Goal: Obtain resource: Obtain resource

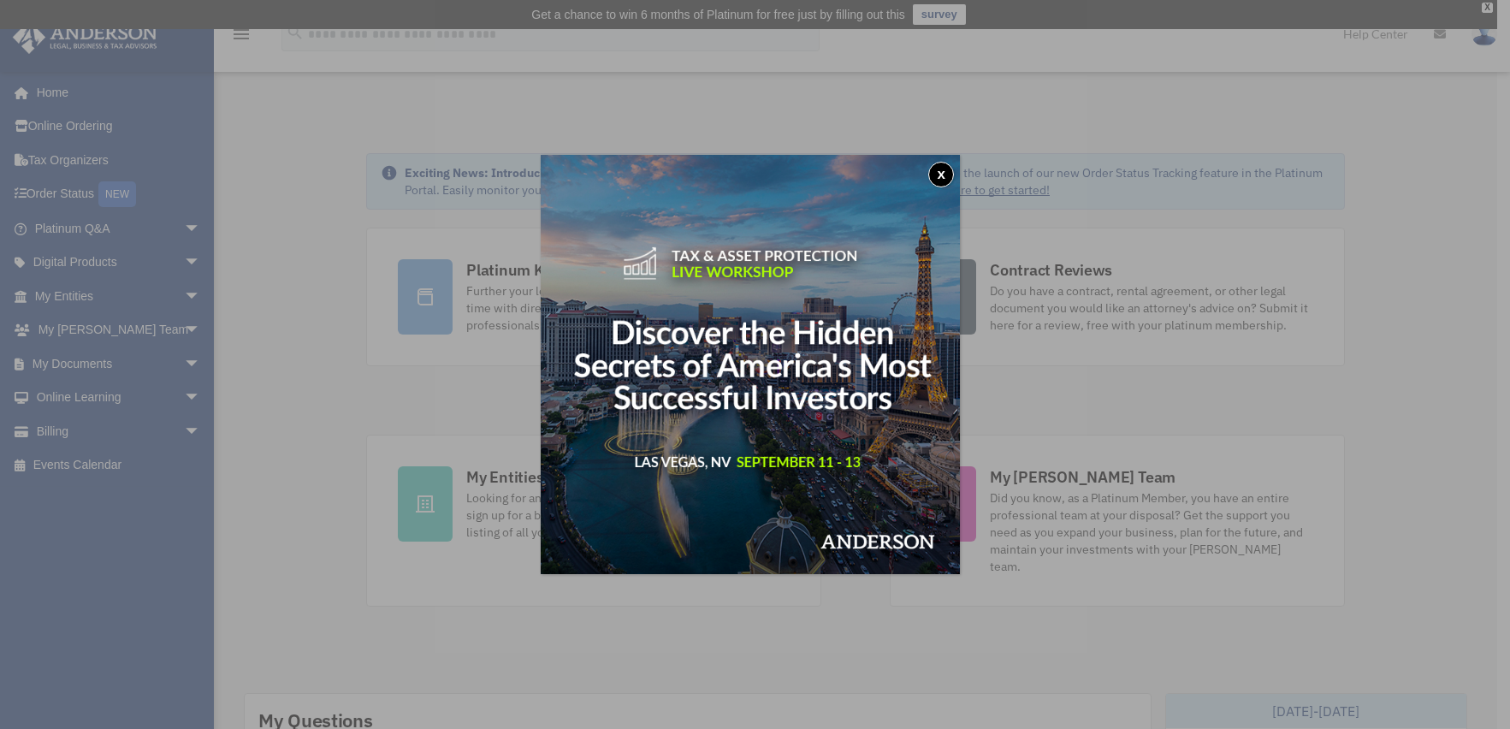
click at [951, 175] on button "x" at bounding box center [941, 175] width 26 height 26
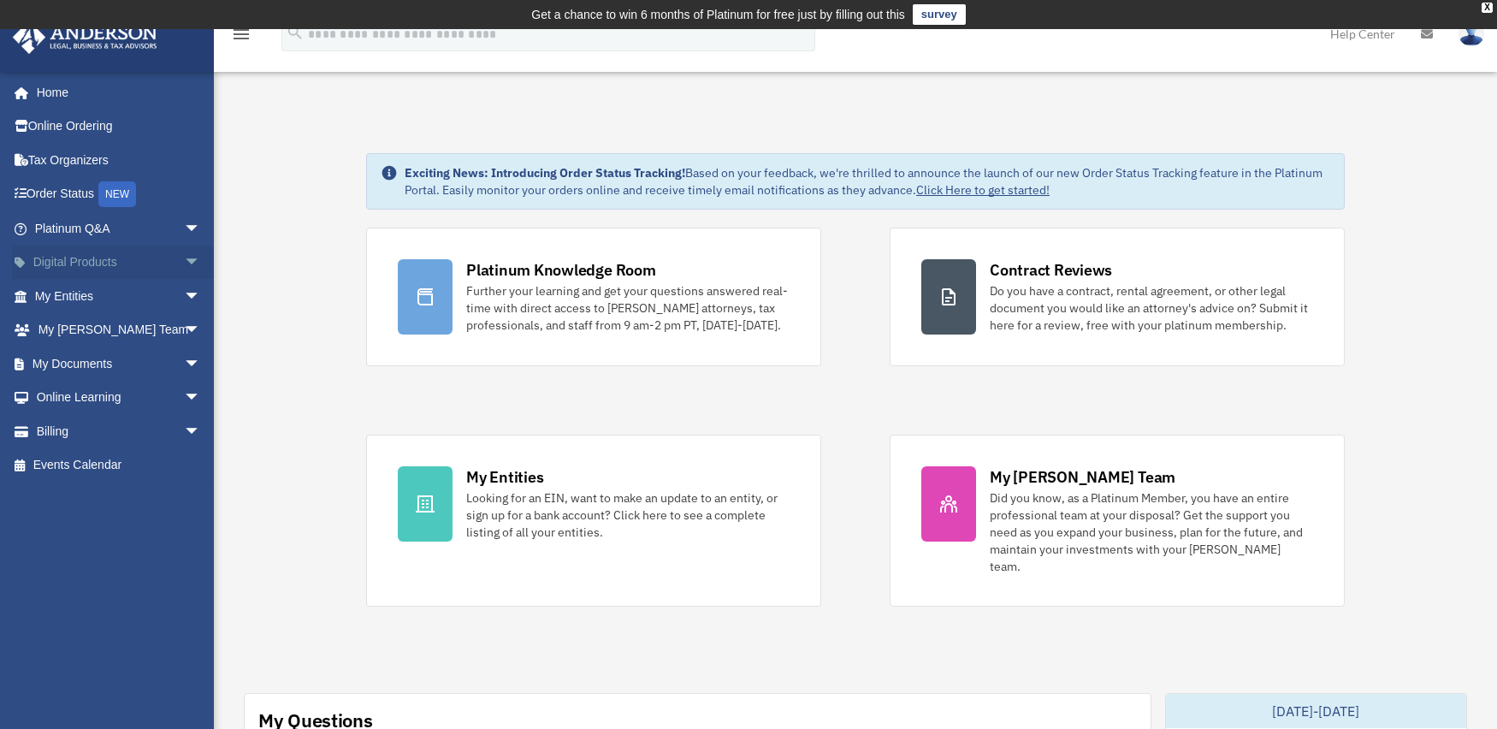
click at [161, 270] on link "Digital Products arrow_drop_down" at bounding box center [119, 263] width 215 height 34
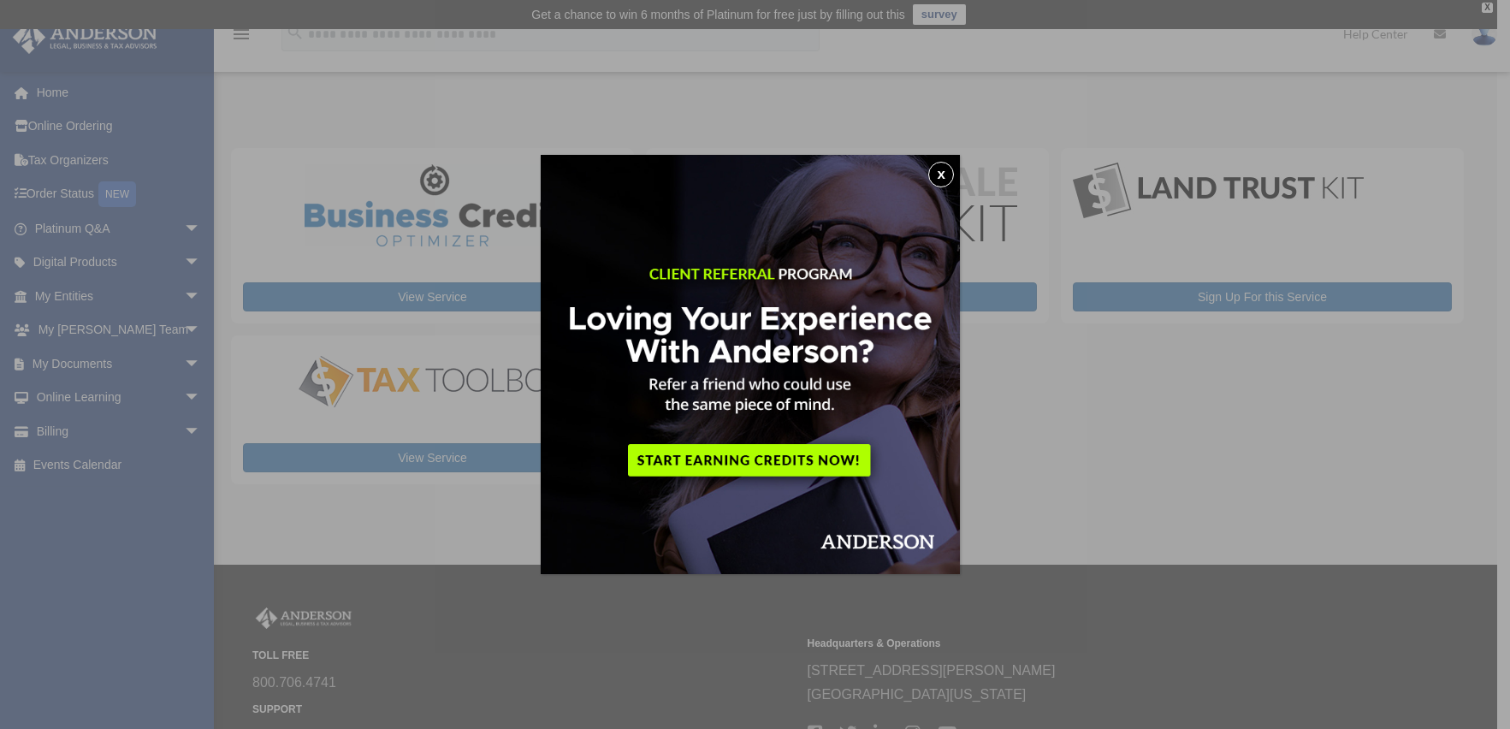
click at [944, 173] on button "x" at bounding box center [941, 175] width 26 height 26
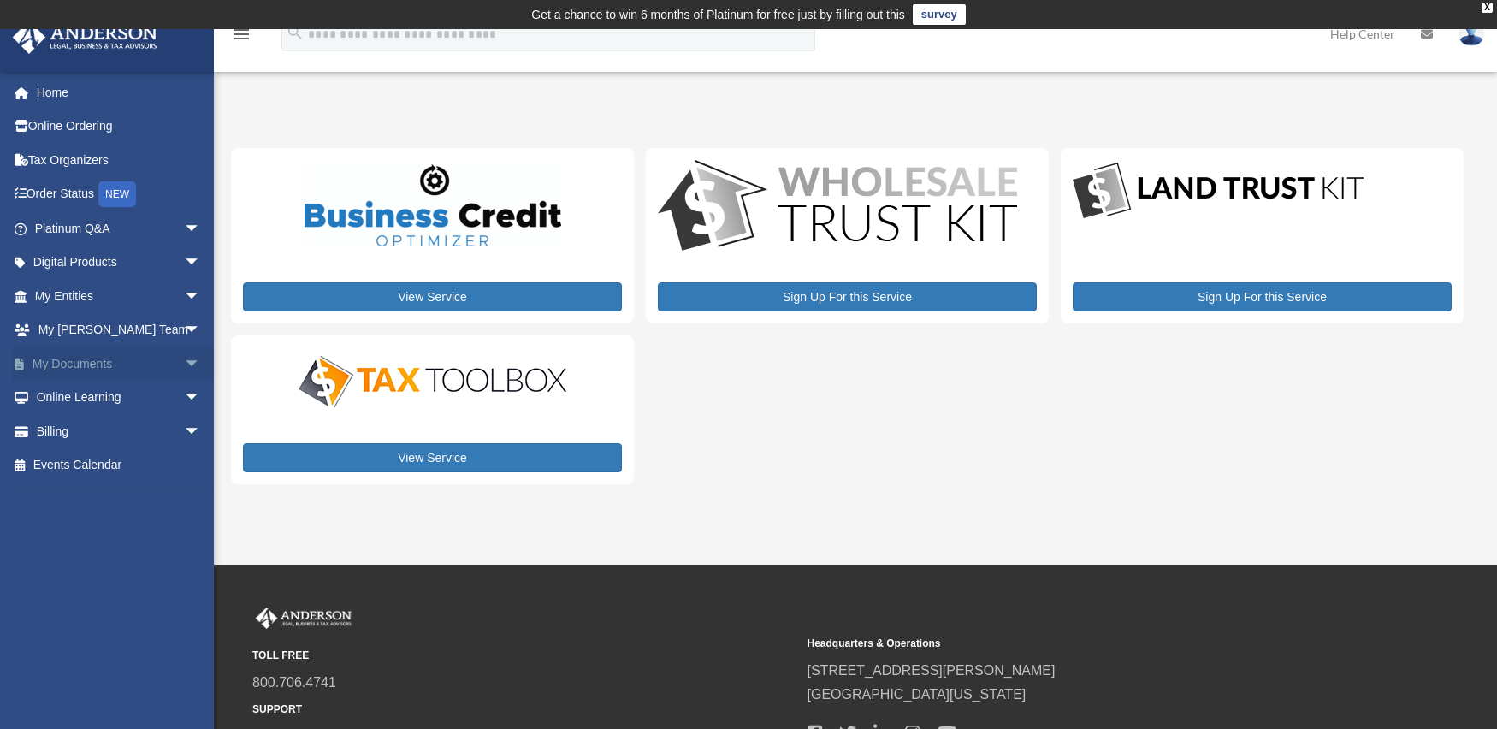
click at [184, 364] on span "arrow_drop_down" at bounding box center [201, 363] width 34 height 35
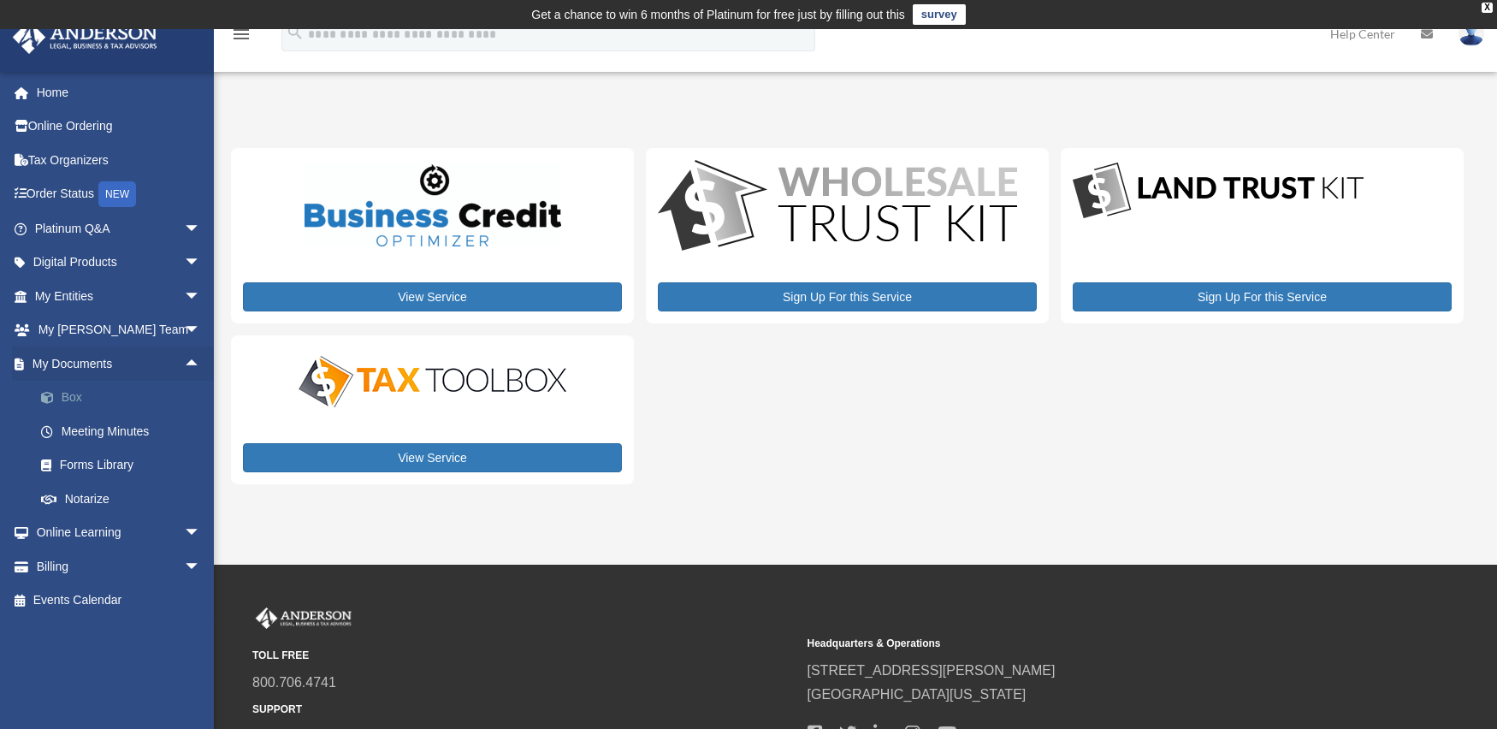
click at [109, 399] on link "Box" at bounding box center [125, 398] width 203 height 34
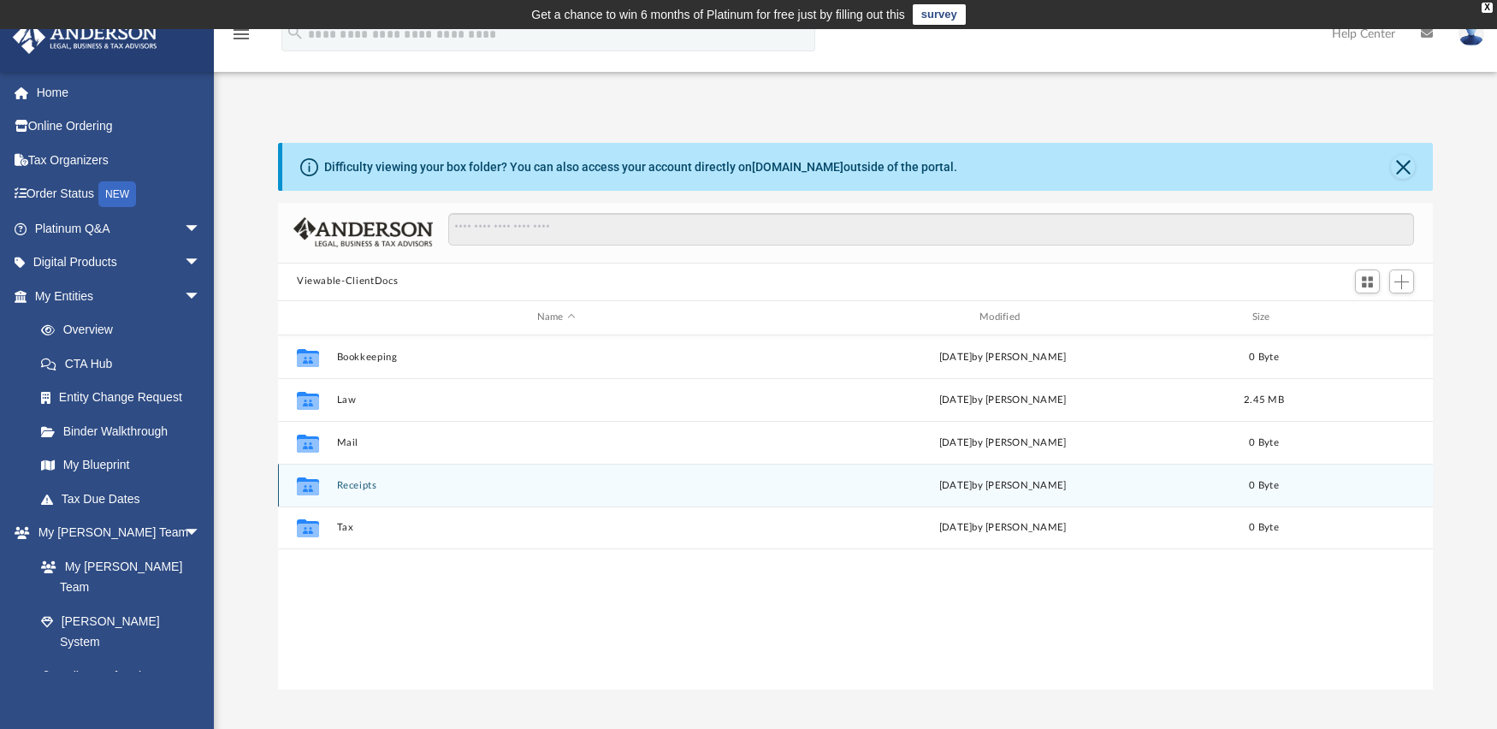
scroll to position [376, 1142]
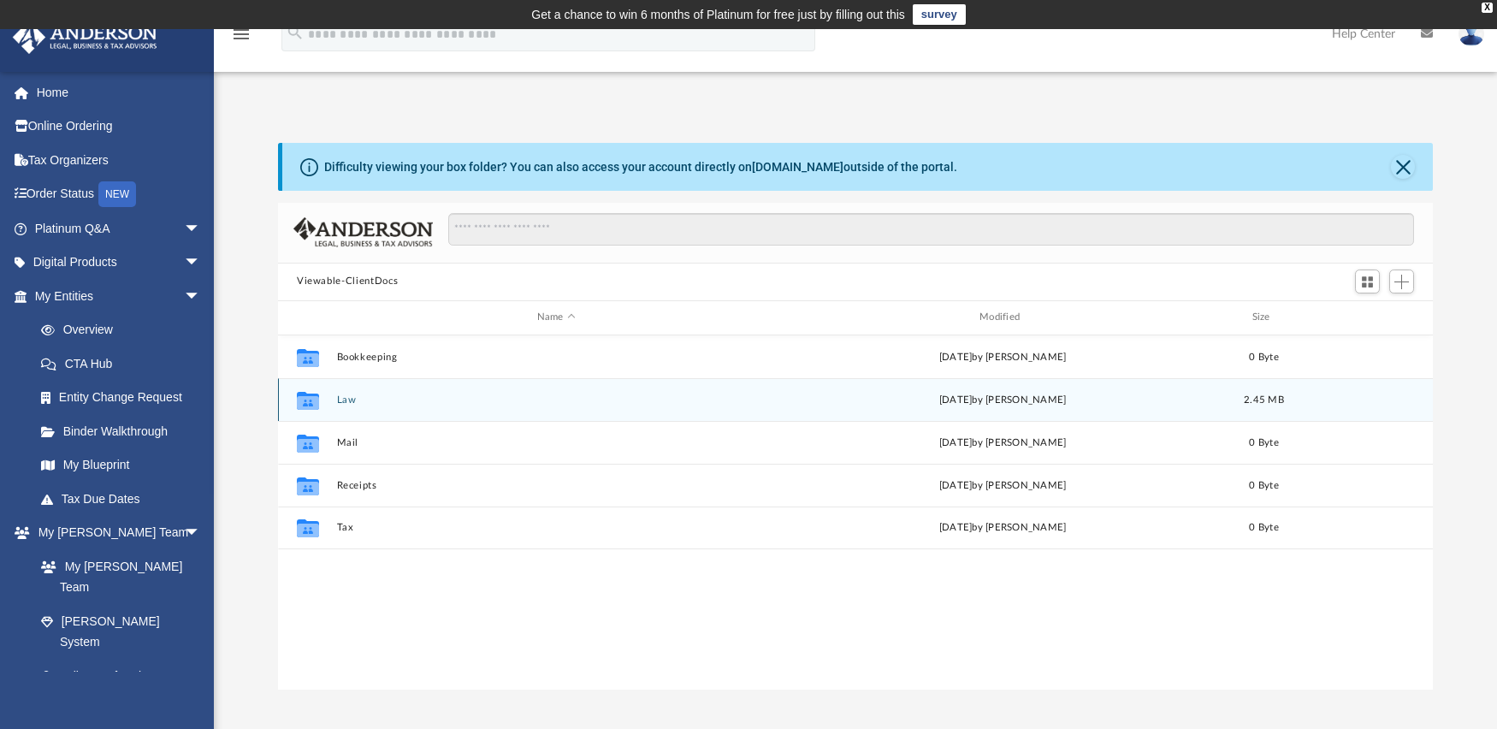
click at [301, 410] on icon "Collaborated Folder" at bounding box center [307, 399] width 27 height 27
click at [300, 408] on icon "Collaborated Folder" at bounding box center [307, 399] width 27 height 27
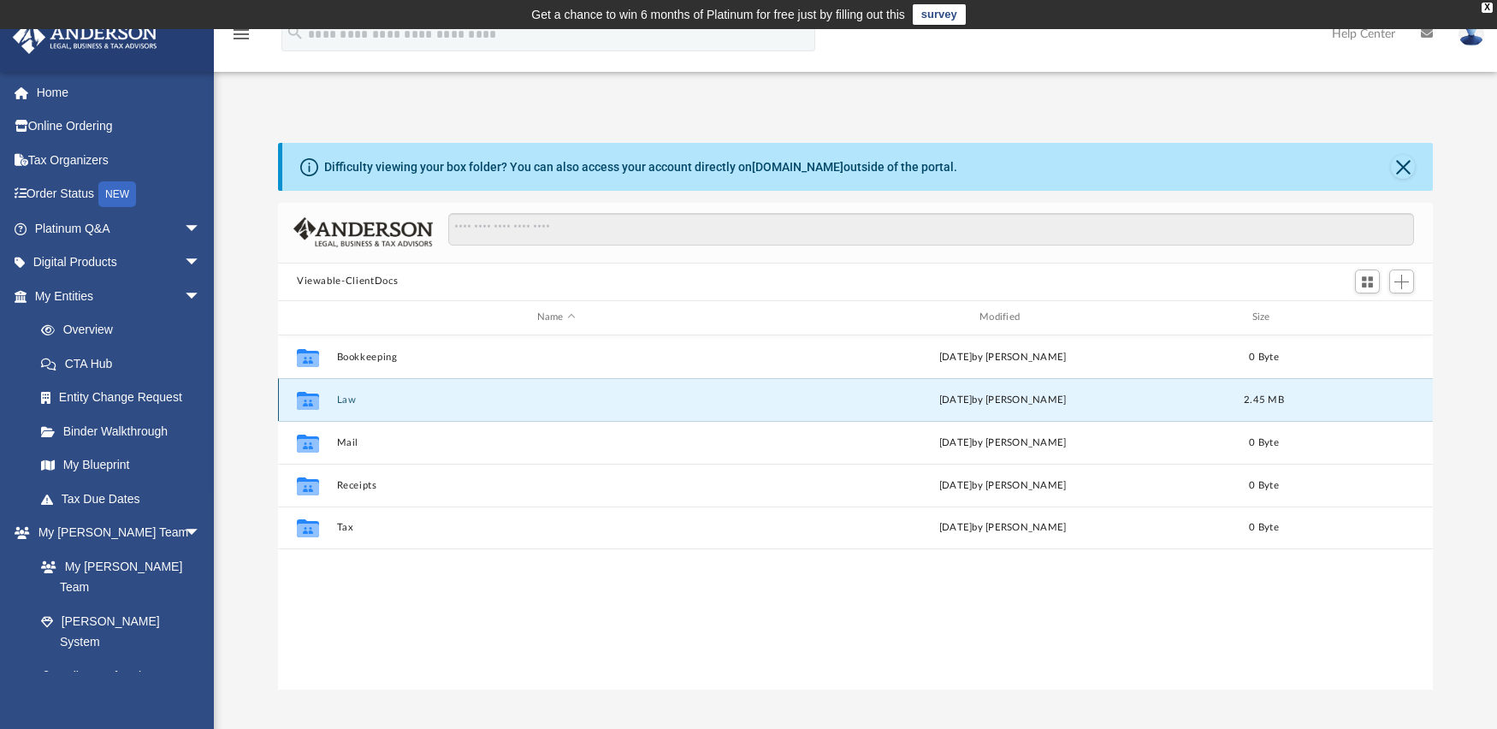
click at [317, 413] on icon "Collaborated Folder" at bounding box center [307, 399] width 27 height 27
click at [310, 399] on icon "grid" at bounding box center [308, 402] width 22 height 14
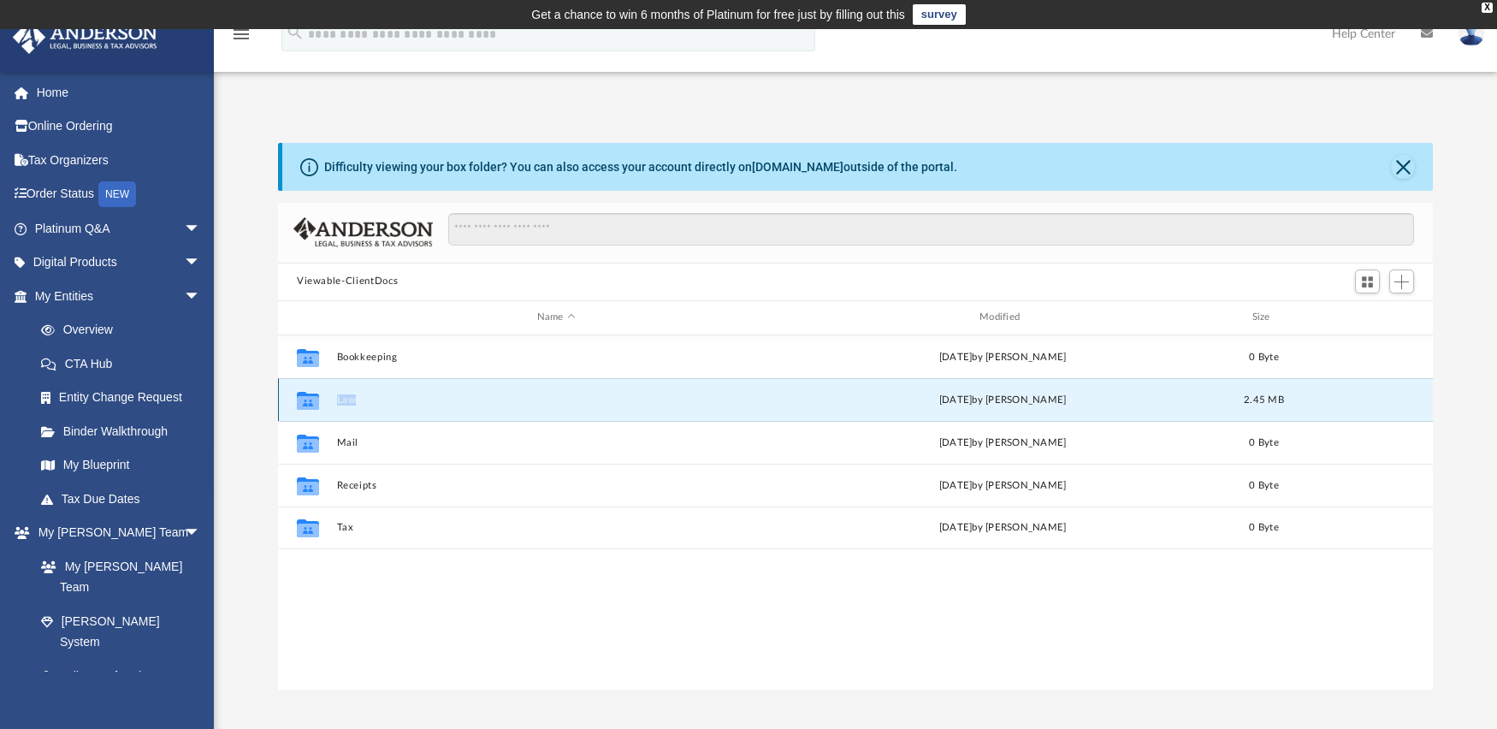
click at [309, 398] on icon "grid" at bounding box center [308, 402] width 22 height 14
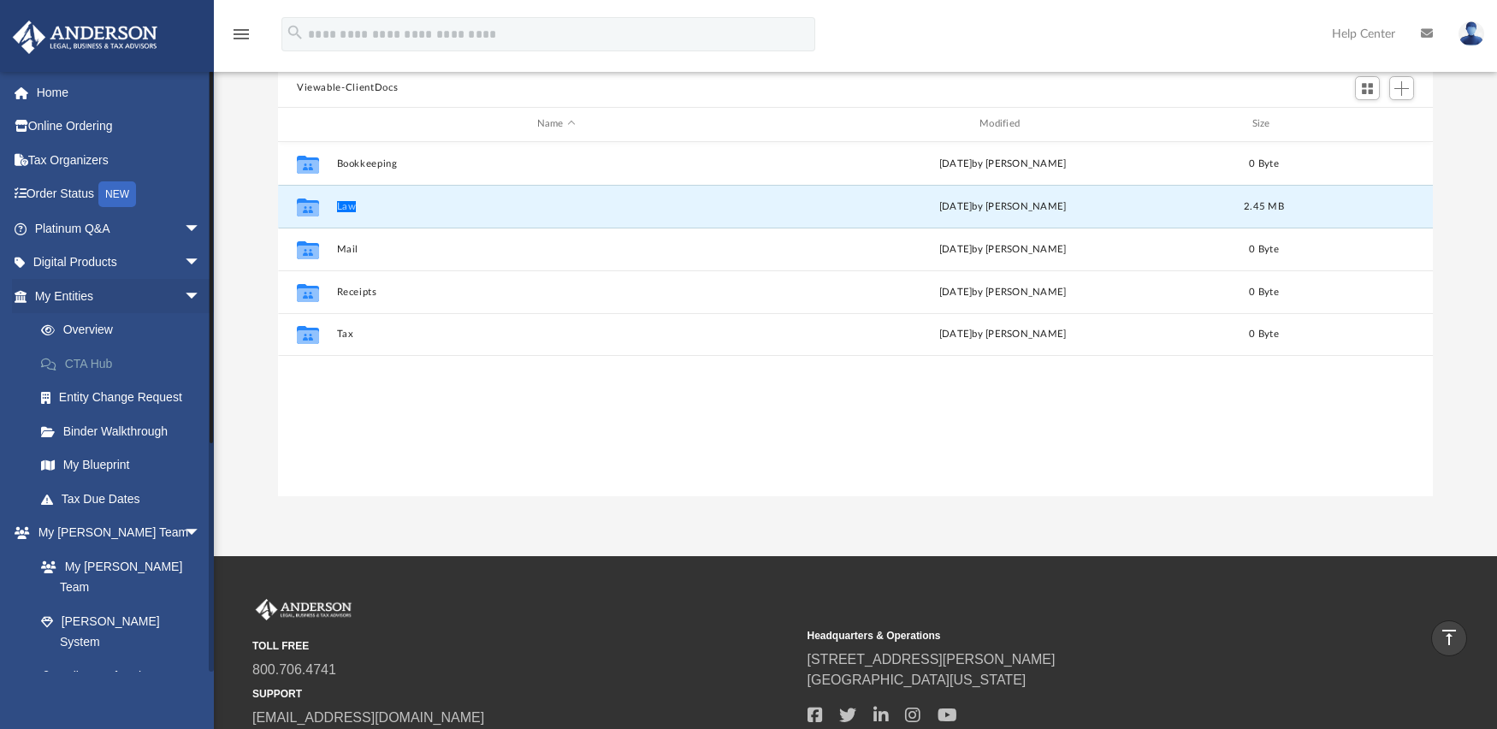
scroll to position [155, 0]
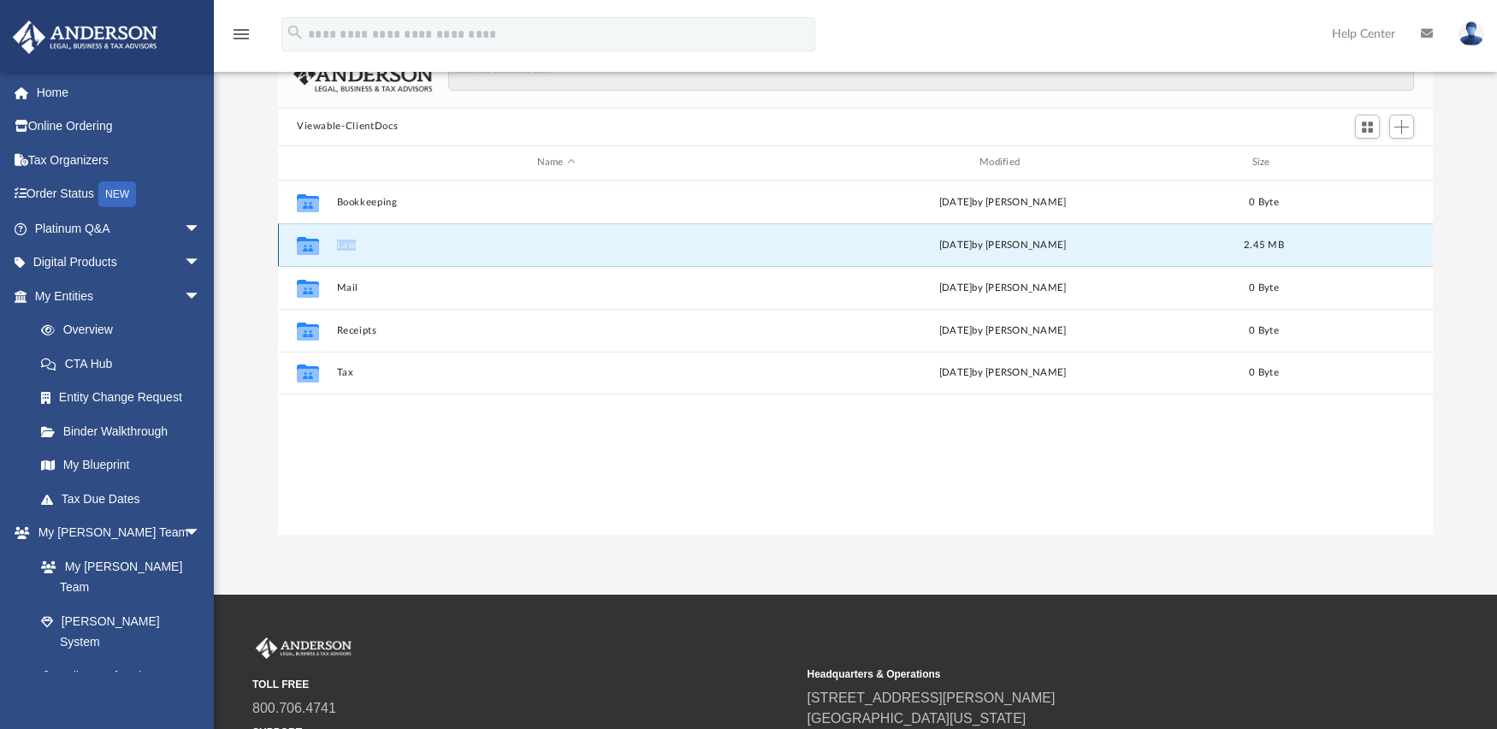
click at [351, 246] on button "Law" at bounding box center [556, 244] width 439 height 11
click at [305, 252] on div "Collaborated Folder Bookkeeping Fri May 30 2025 by Charles Rogler 0 Byte Collab…" at bounding box center [855, 358] width 1155 height 354
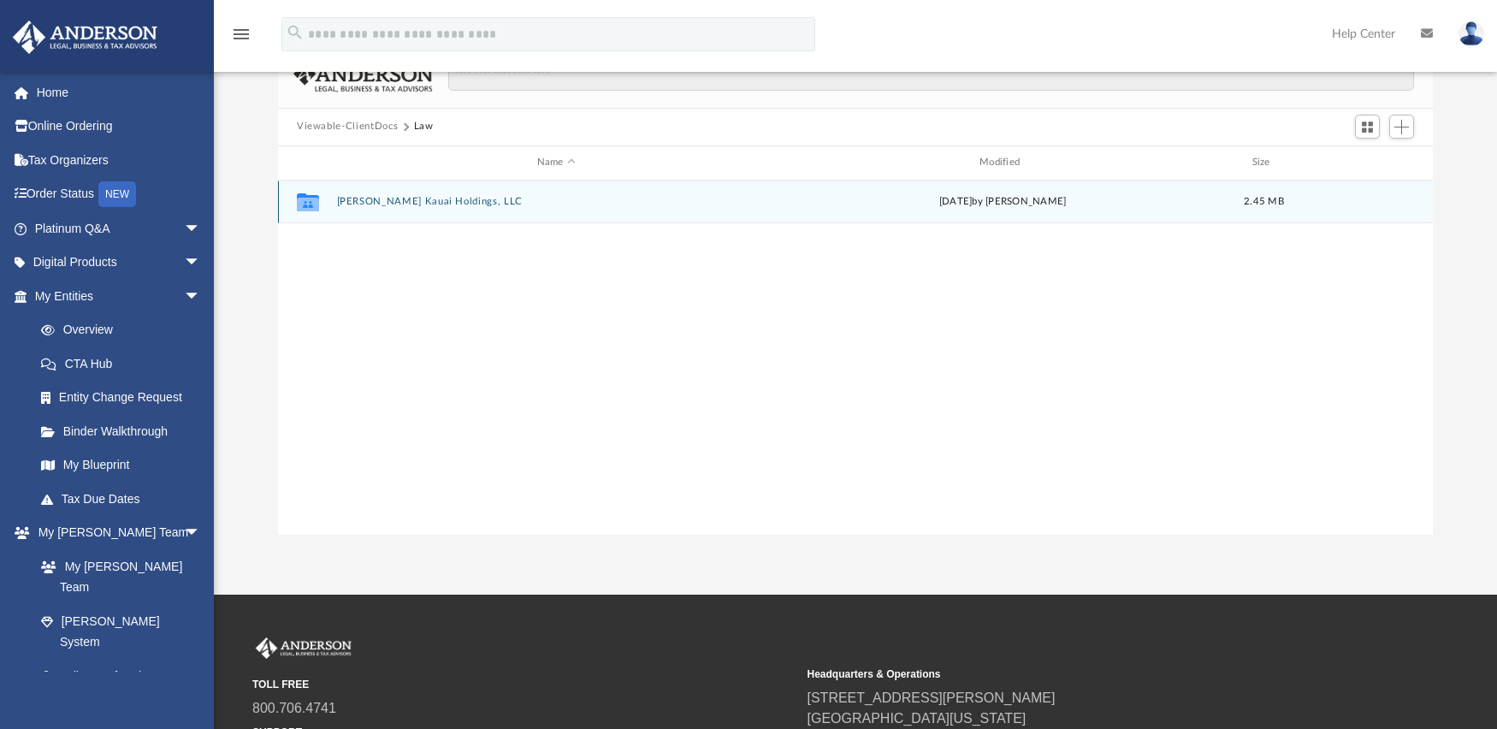
click at [317, 199] on icon "grid" at bounding box center [308, 205] width 22 height 14
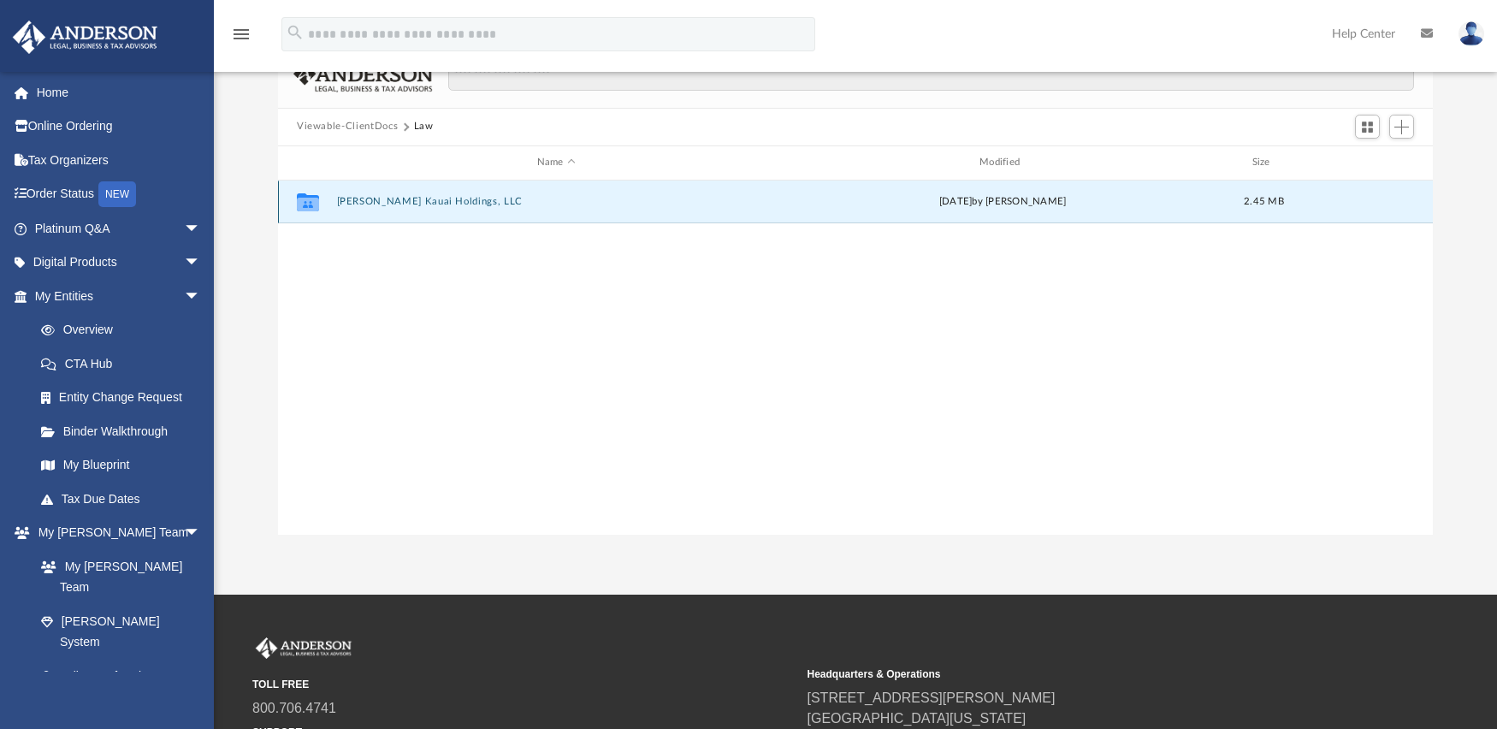
click at [337, 199] on button "Keane Kauai Holdings, LLC" at bounding box center [556, 201] width 439 height 11
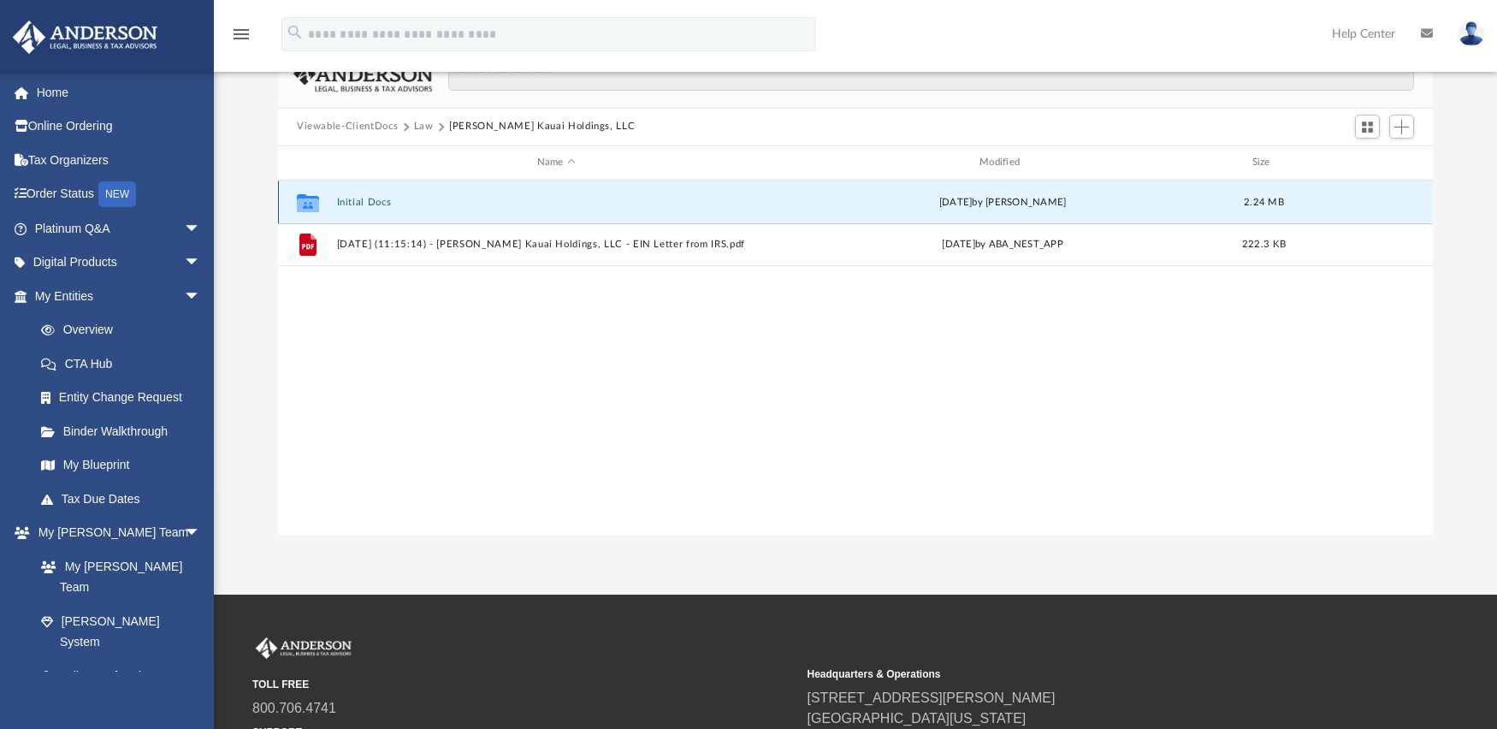
click at [337, 199] on button "Initial Docs" at bounding box center [556, 201] width 439 height 11
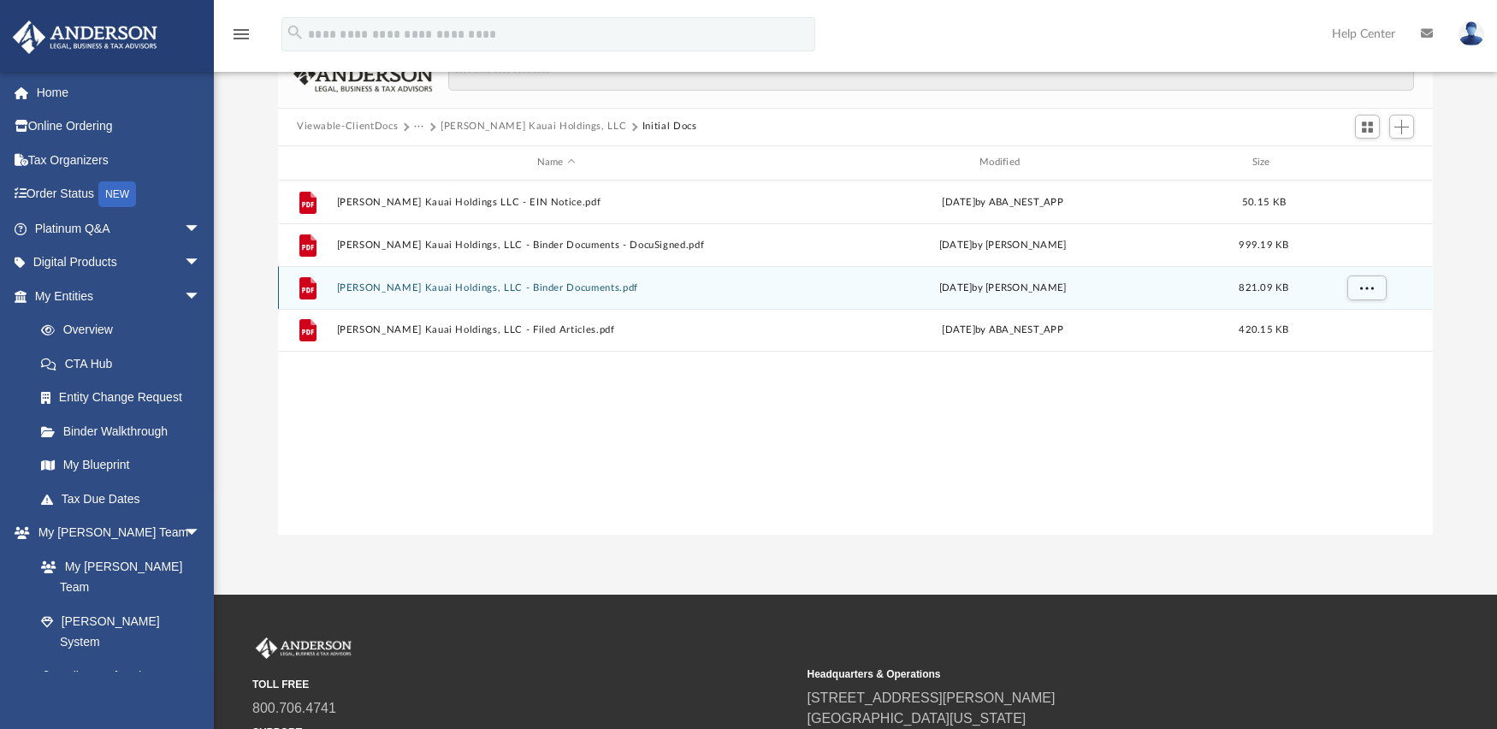
click at [366, 287] on button "Keane Kauai Holdings, LLC - Binder Documents.pdf" at bounding box center [556, 286] width 439 height 11
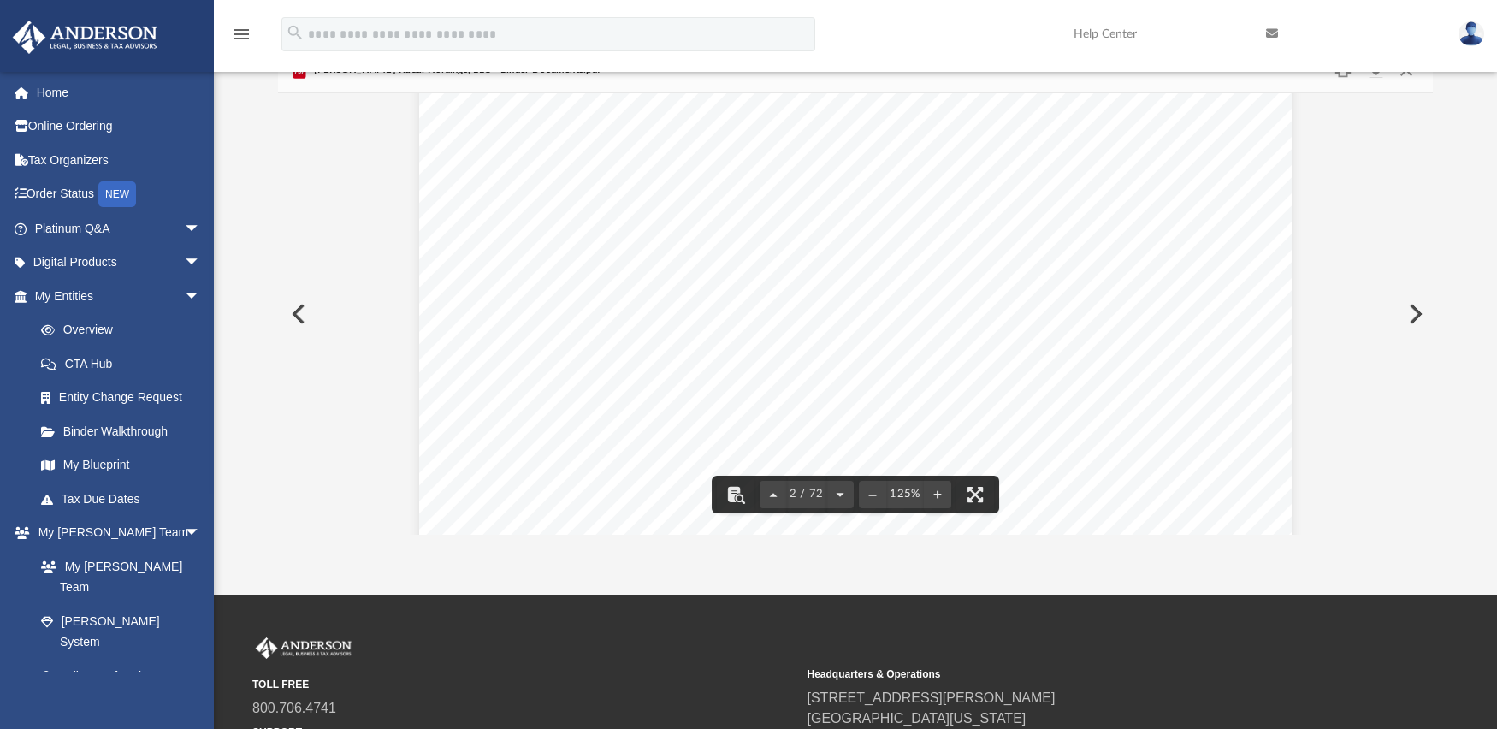
scroll to position [1711, 0]
click at [1002, 472] on div "Overview of Keane Kauai Holdings, LLC Entity Formation Information State of Org…" at bounding box center [855, 114] width 873 height 1129
click at [1082, 314] on div "Overview of Keane Kauai Holdings, LLC Entity Formation Information State of Org…" at bounding box center [855, 542] width 873 height 1129
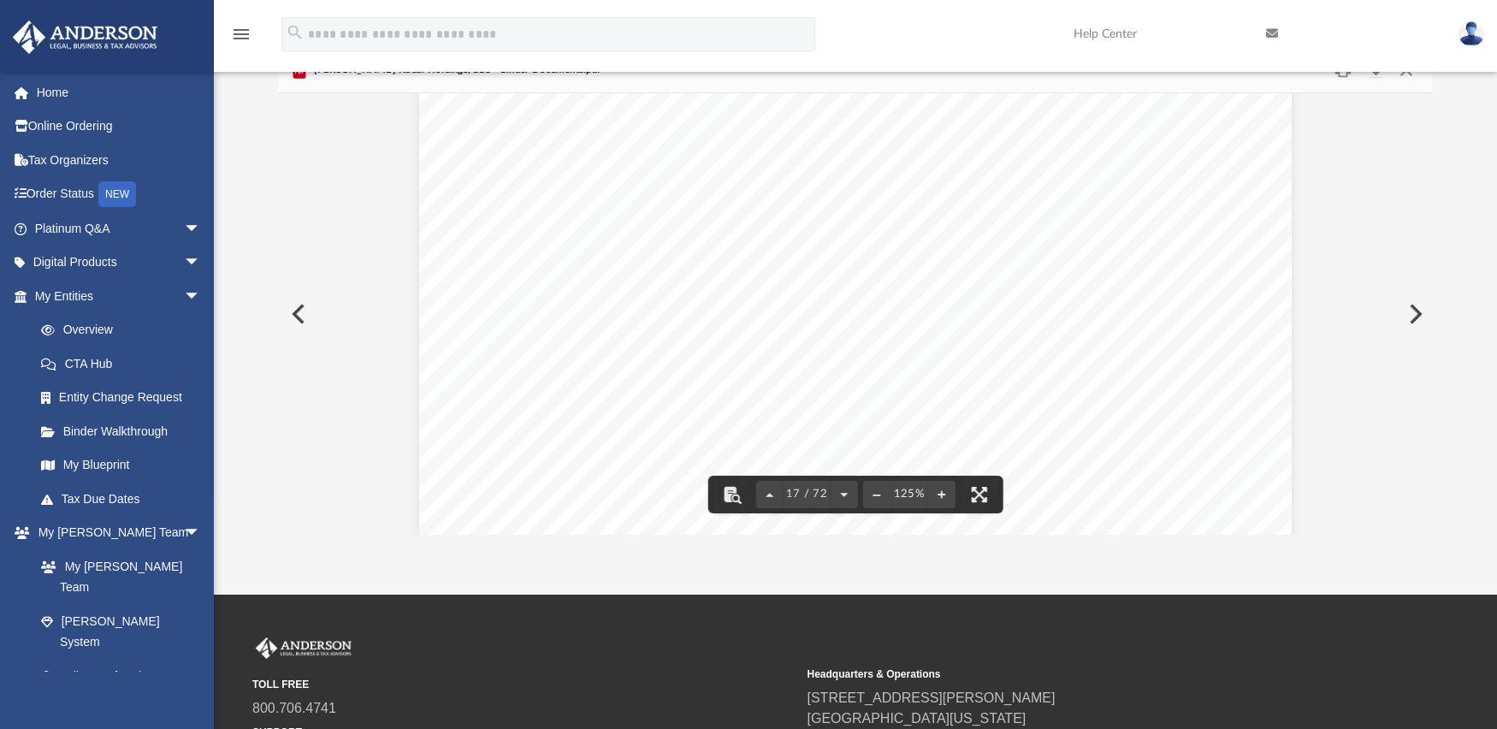
click at [830, 271] on div "Operating Agreement of Keane Kauai Holdings, LLC Page 5 of 43 ARTICLE FIVE DIST…" at bounding box center [855, 499] width 873 height 1129
click at [831, 272] on div "Operating Agreement of Keane Kauai Holdings, LLC Page 5 of 43 ARTICLE FIVE DIST…" at bounding box center [855, 499] width 873 height 1129
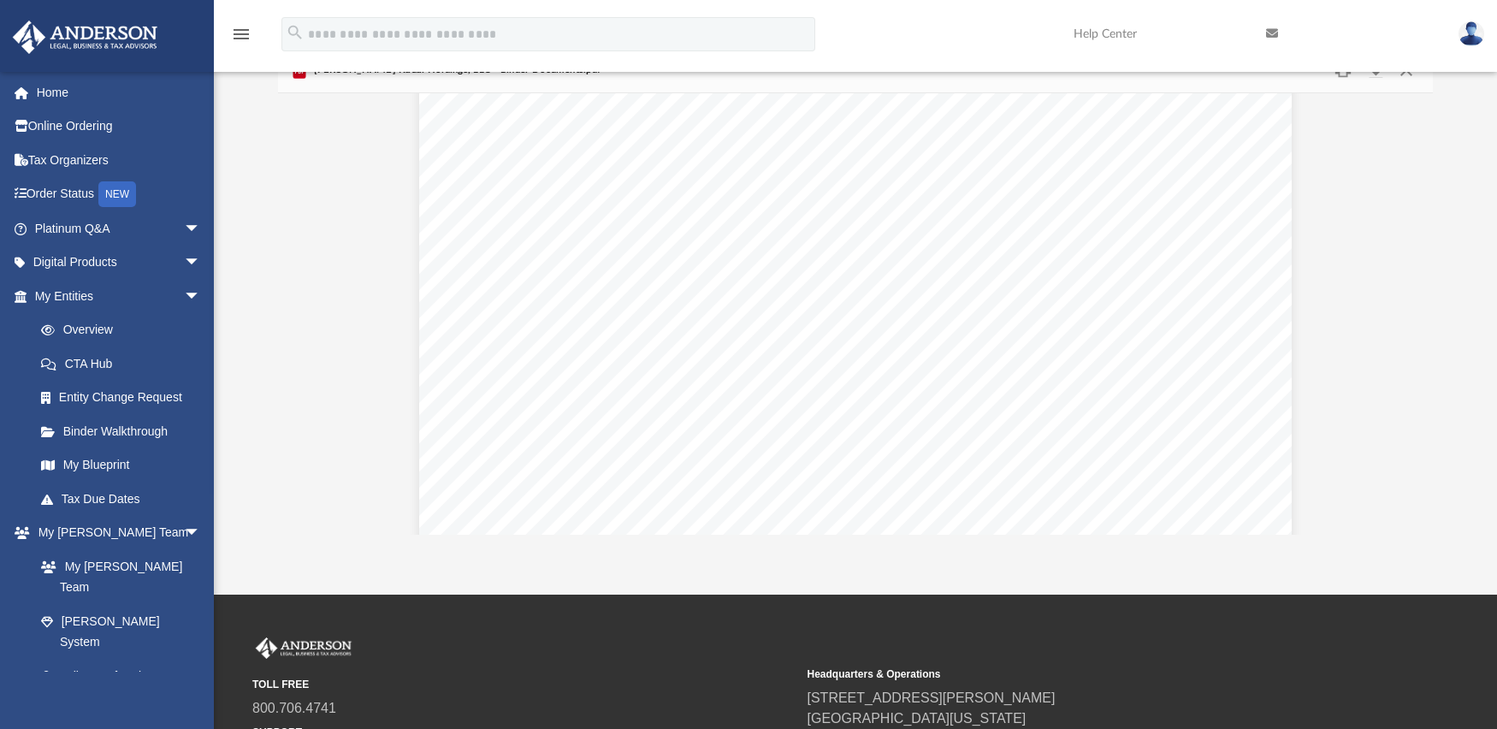
click at [831, 273] on div "Operating Agreement of Keane Kauai Holdings, LLC Page 5 of 43 ARTICLE FIVE DIST…" at bounding box center [855, 499] width 873 height 1129
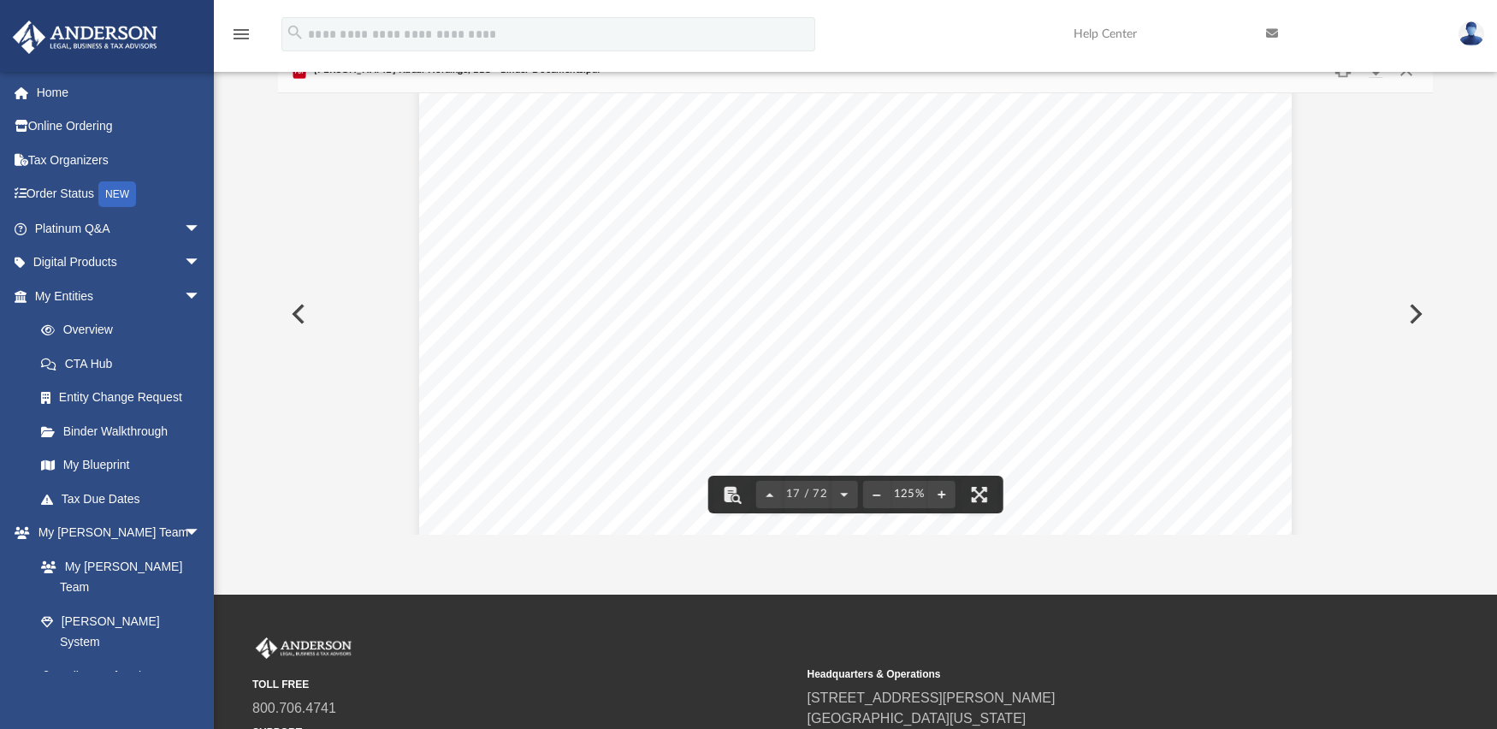
click at [830, 272] on div "Operating Agreement of Keane Kauai Holdings, LLC Page 5 of 43 ARTICLE FIVE DIST…" at bounding box center [855, 499] width 873 height 1129
click at [820, 310] on span "distribution that would violate any contract or agreement to which the Company …" at bounding box center [855, 309] width 667 height 17
click at [808, 358] on span "may determine the amounts and timing of distributions to the" at bounding box center [960, 365] width 459 height 17
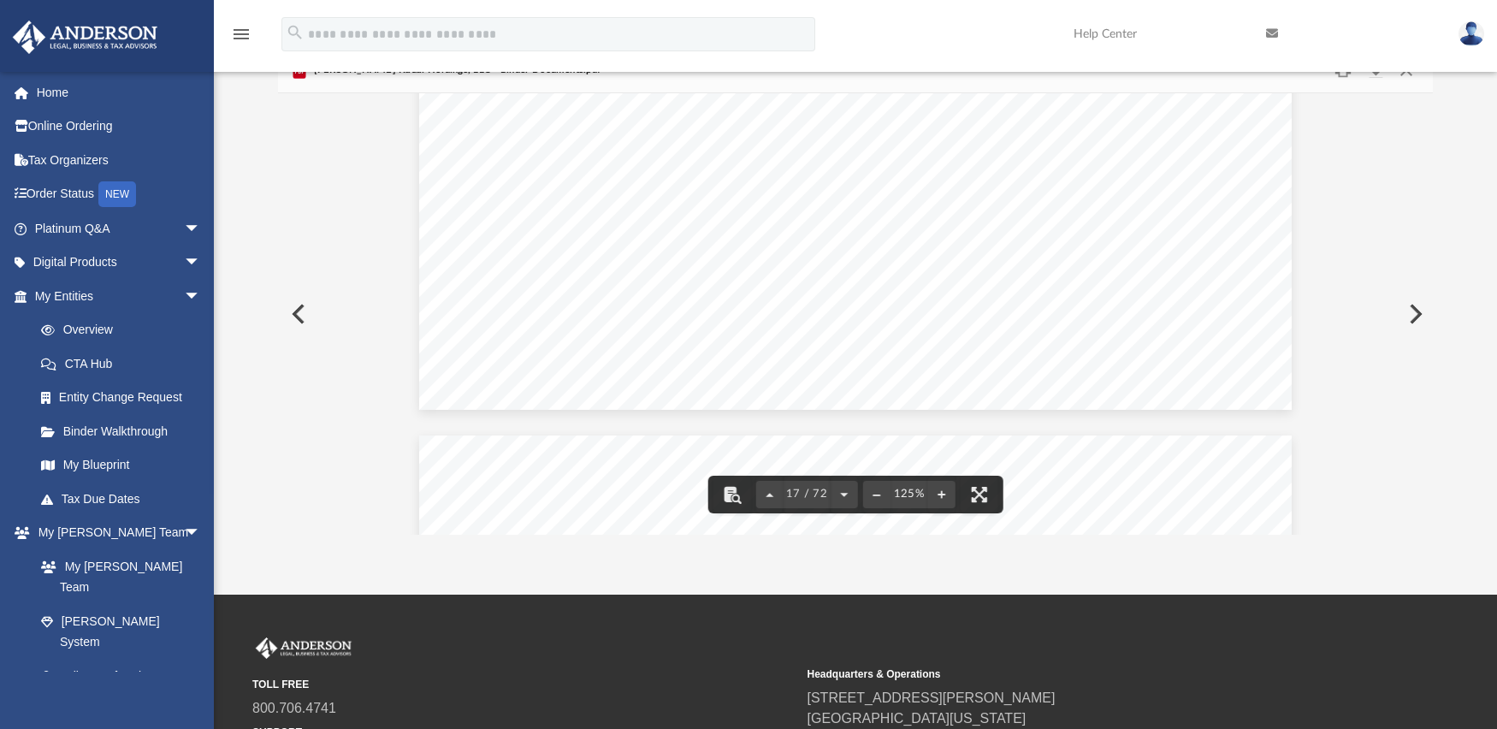
scroll to position [19335, 0]
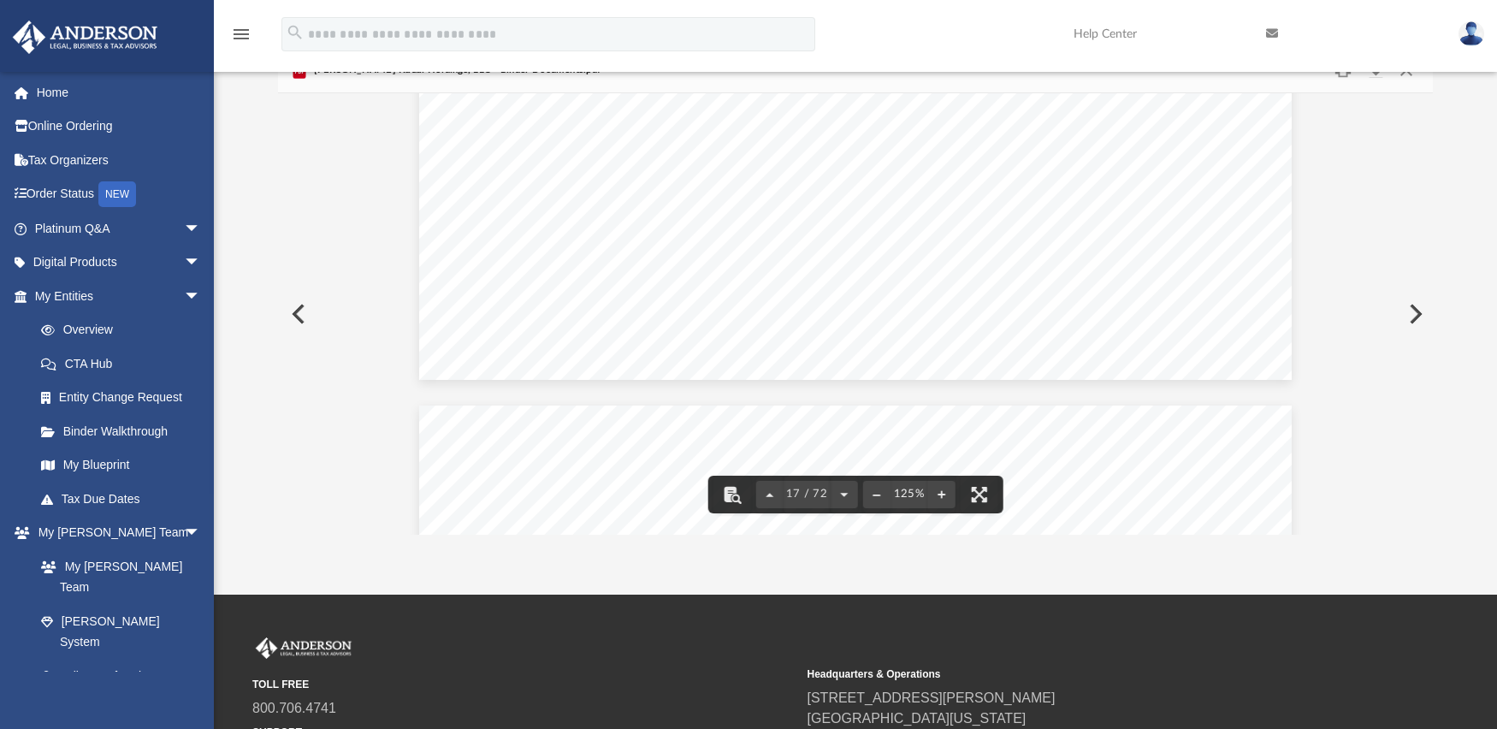
click at [647, 258] on span "capital transaction; and" at bounding box center [627, 248] width 158 height 17
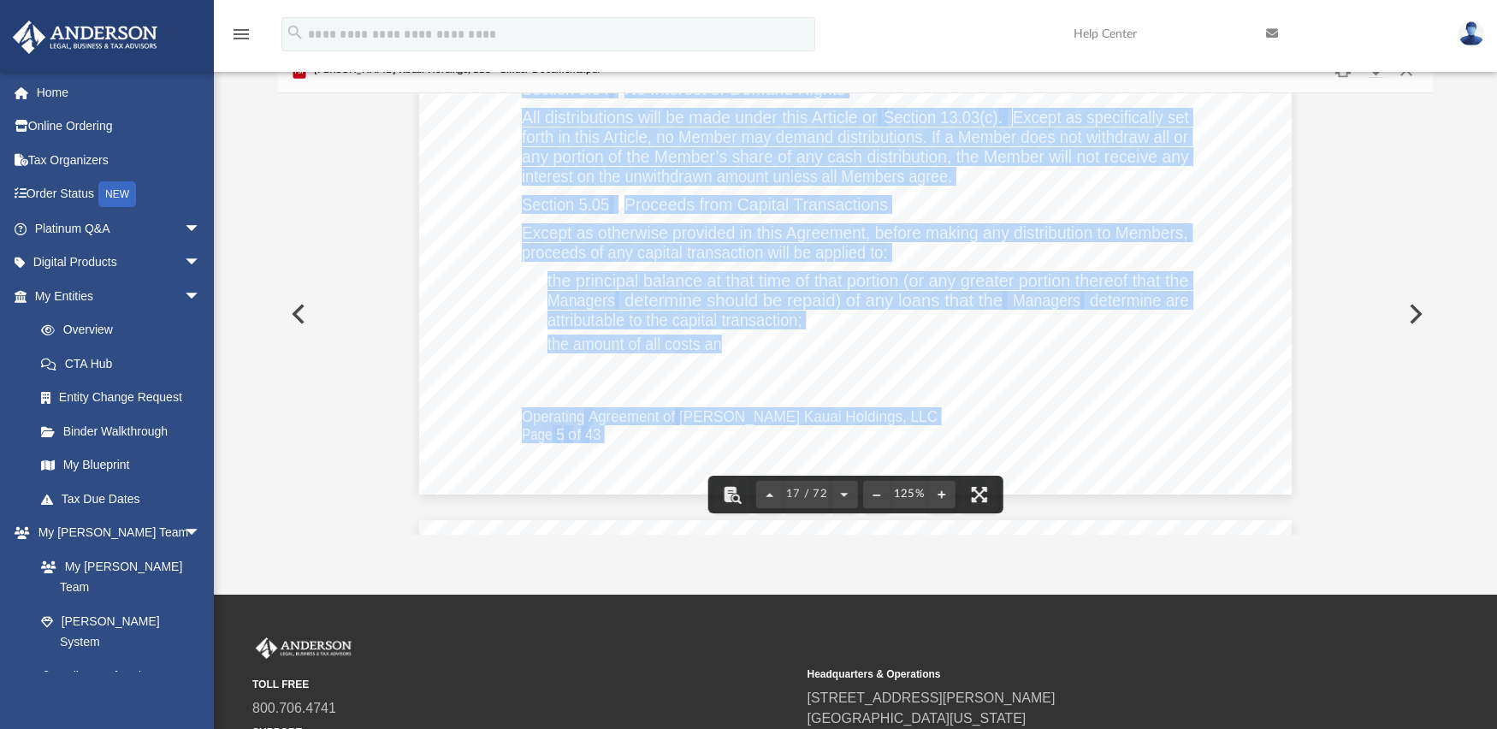
scroll to position [18821, 0]
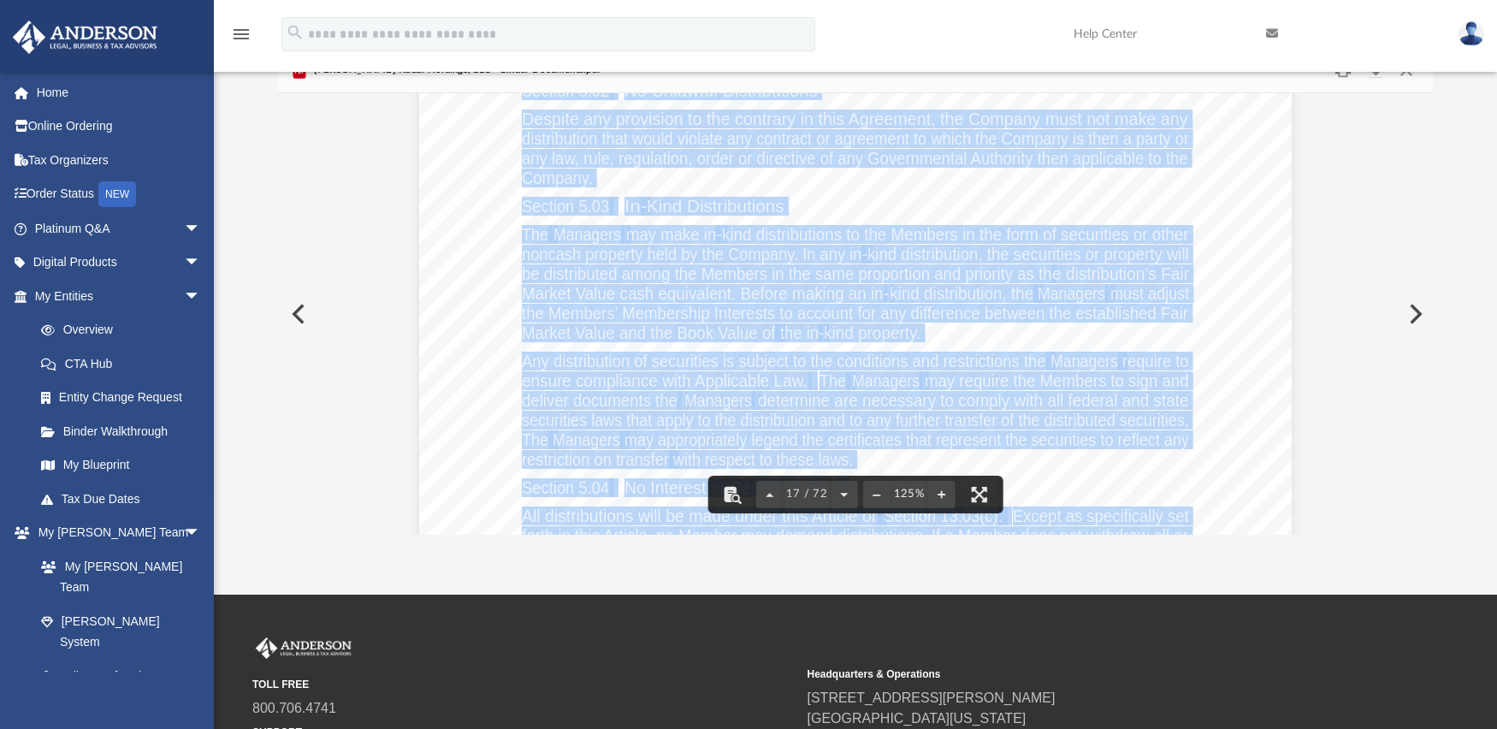
click at [875, 269] on span "be distributed among the Members in the same proportion and priority as th" at bounding box center [787, 273] width 530 height 17
click at [873, 269] on span "be distributed among the Members in the same proportion and priority as th" at bounding box center [787, 273] width 530 height 17
click at [872, 271] on span "be distributed among the Members in the same proportion and priority as th" at bounding box center [787, 273] width 530 height 17
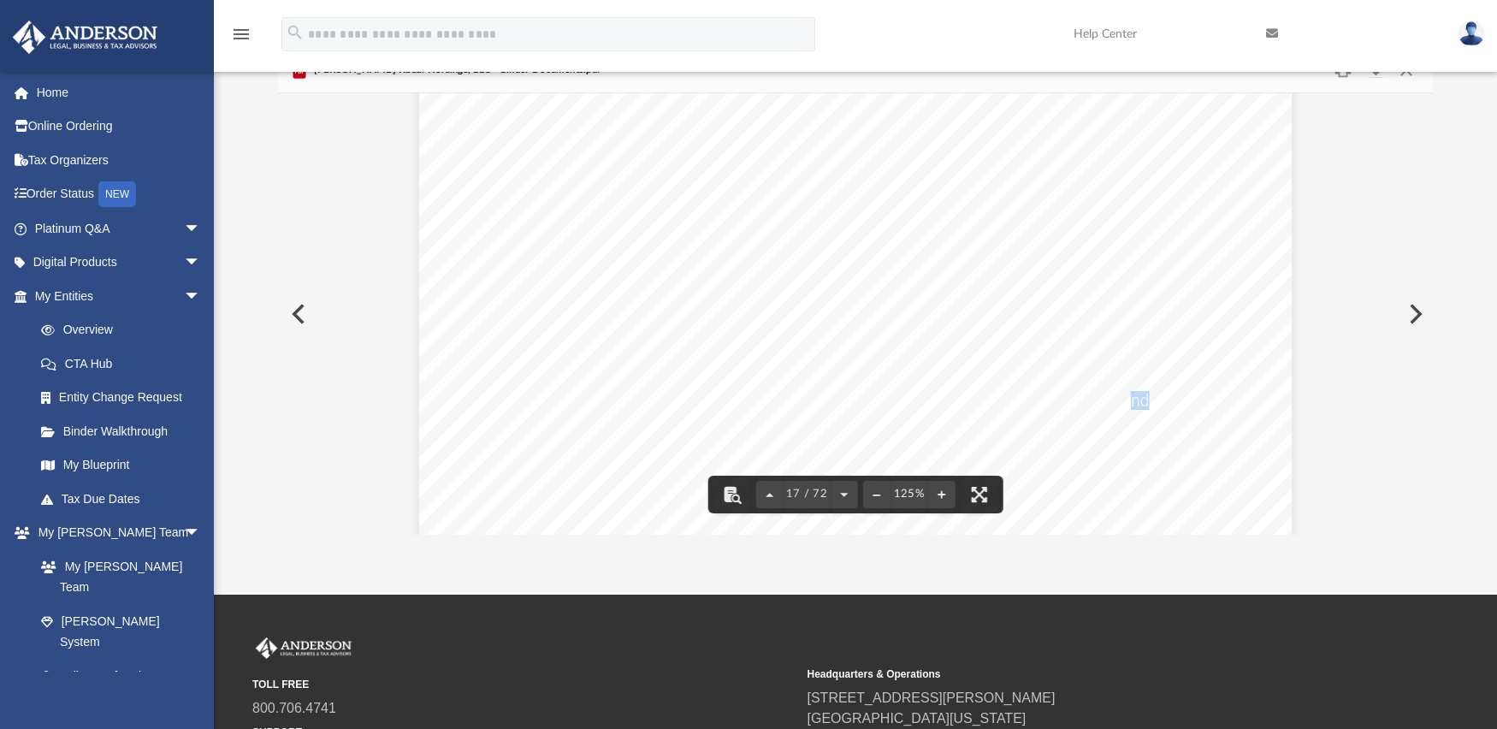
click at [1127, 409] on span "determine are necessary to comply with all federal and state" at bounding box center [973, 400] width 430 height 17
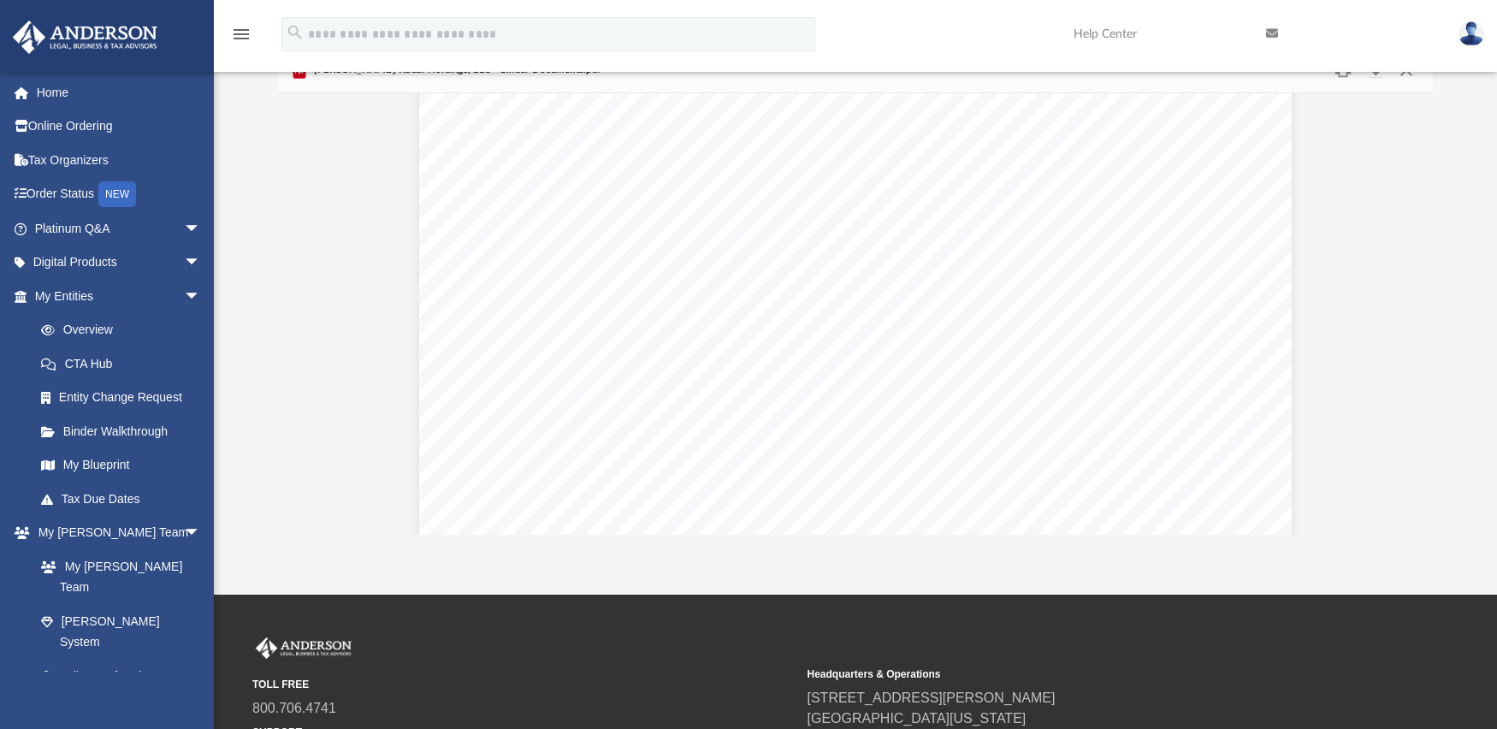
scroll to position [0, 0]
